Goal: Go to known website: Access a specific website the user already knows

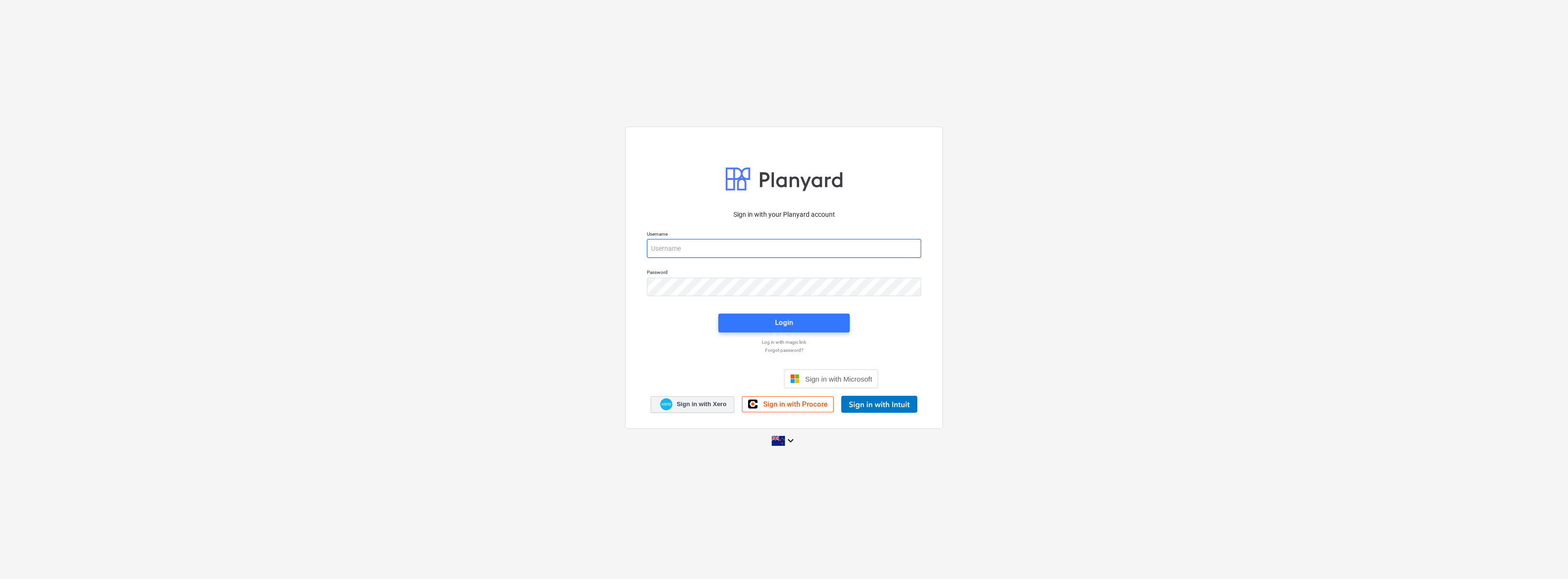
type input "MikeMainlandCapital@gmail.com"
click at [705, 398] on link "Sign in with Xero" at bounding box center [693, 404] width 84 height 16
